Goal: Transaction & Acquisition: Download file/media

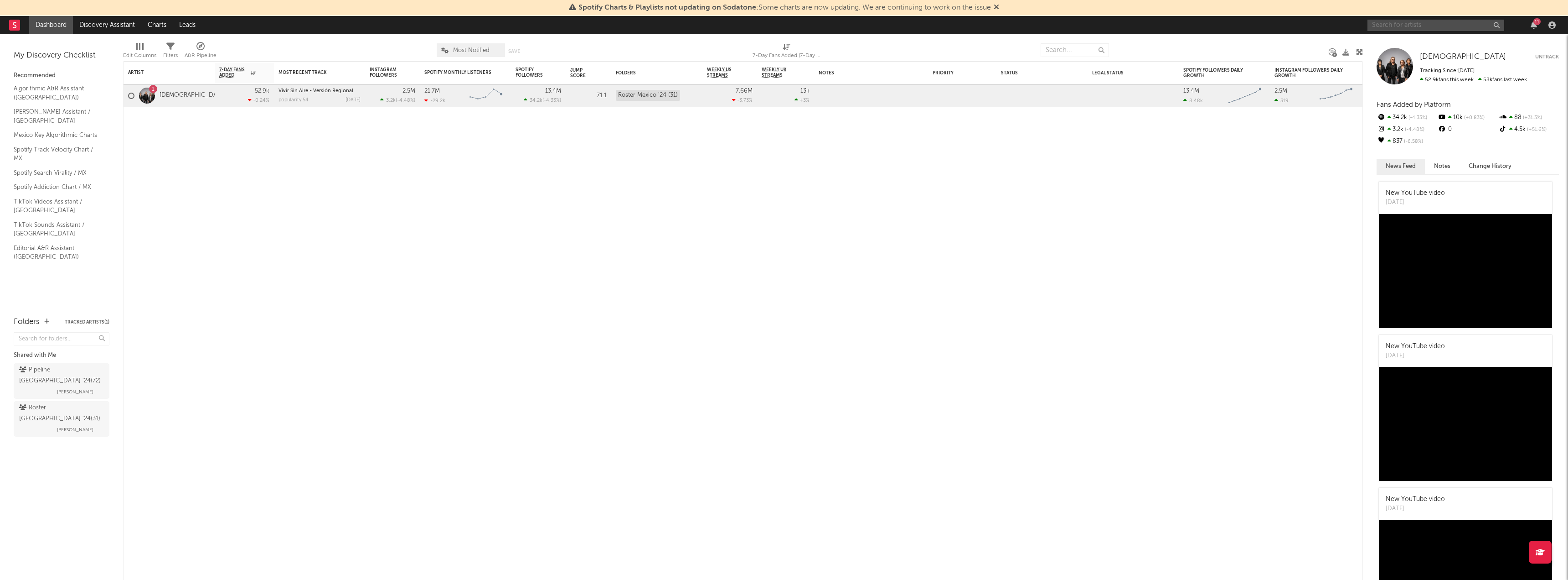
click at [1421, 21] on input "text" at bounding box center [1435, 25] width 137 height 11
type input "[DEMOGRAPHIC_DATA][PERSON_NAME]"
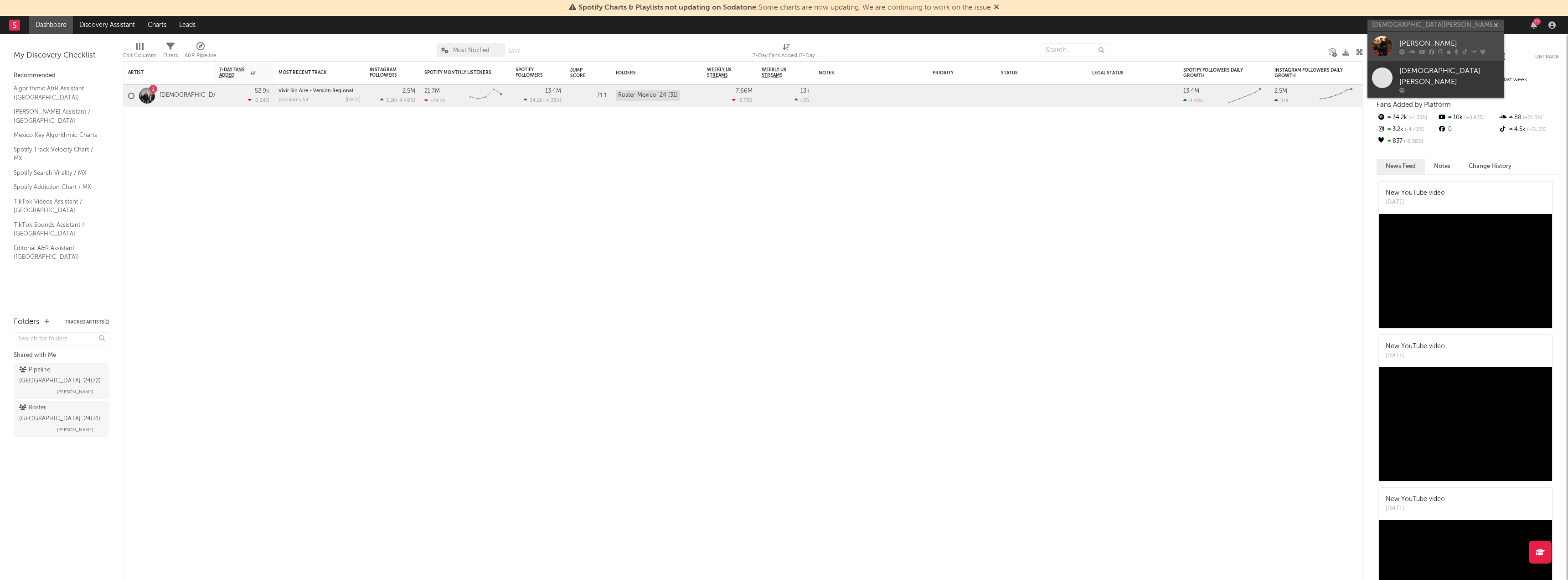
click at [1454, 47] on div "[PERSON_NAME]" at bounding box center [1450, 44] width 101 height 11
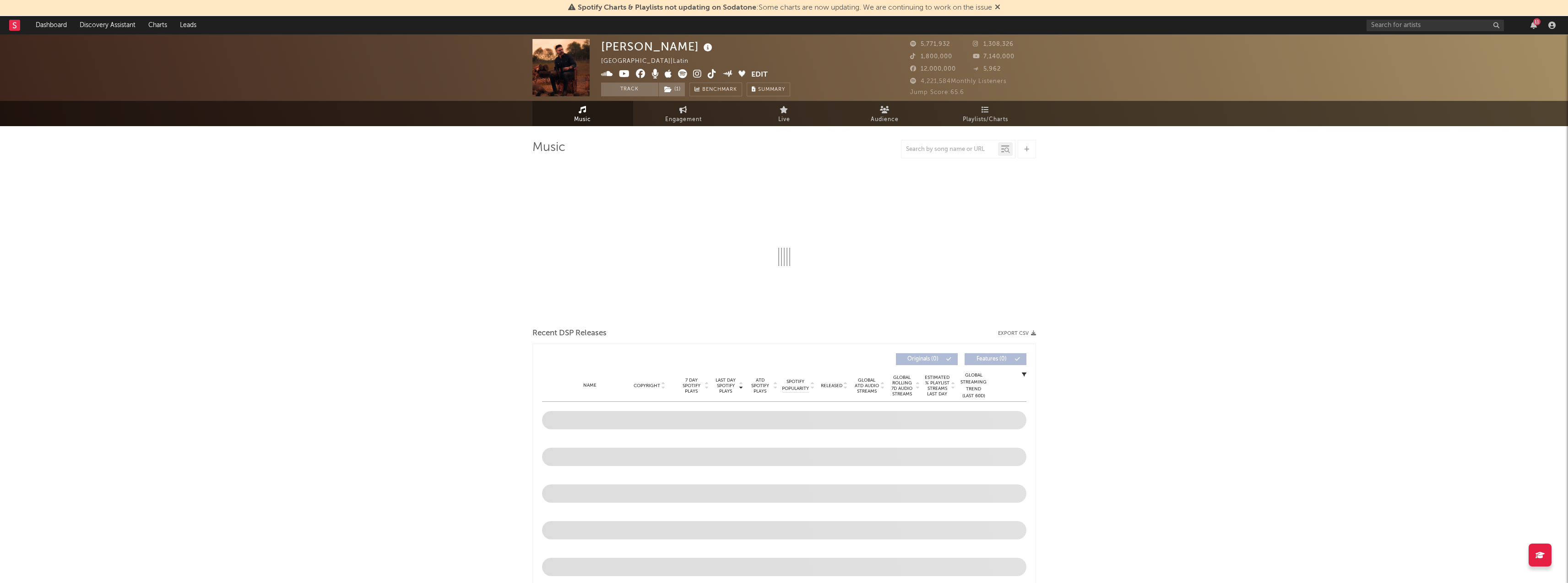
select select "6m"
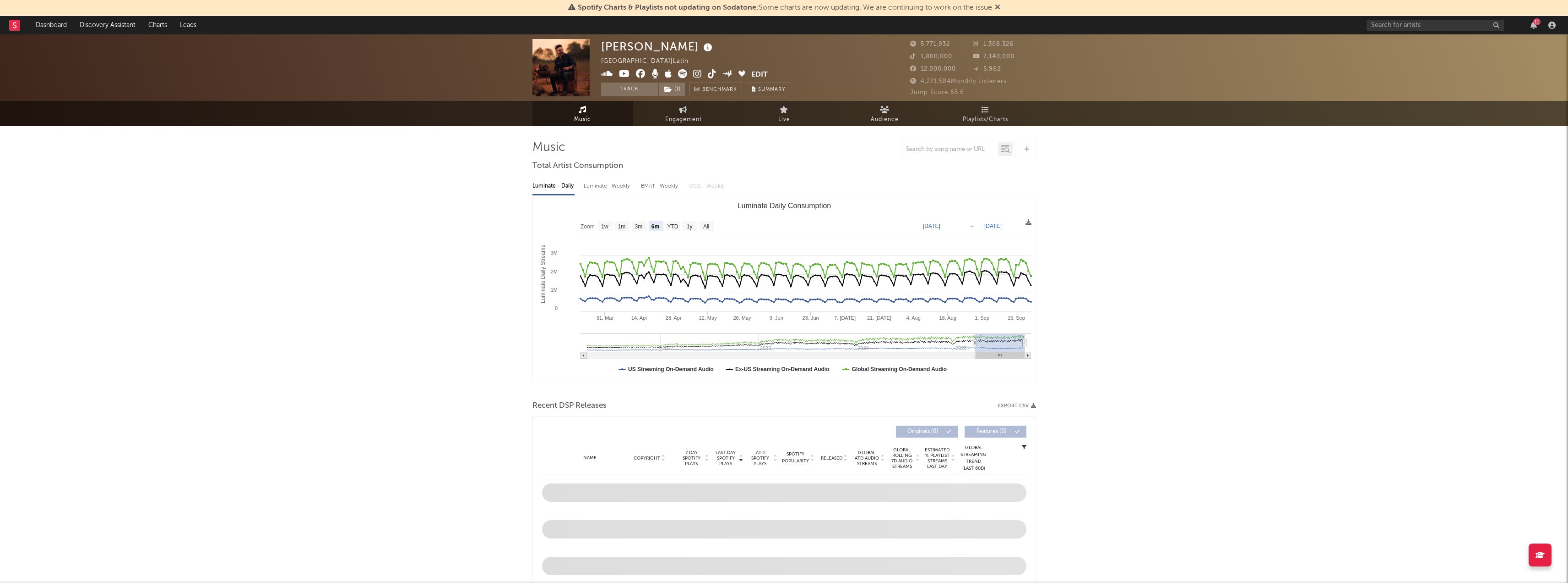
click at [1015, 404] on button "Export CSV" at bounding box center [1017, 406] width 38 height 6
